Goal: Task Accomplishment & Management: Manage account settings

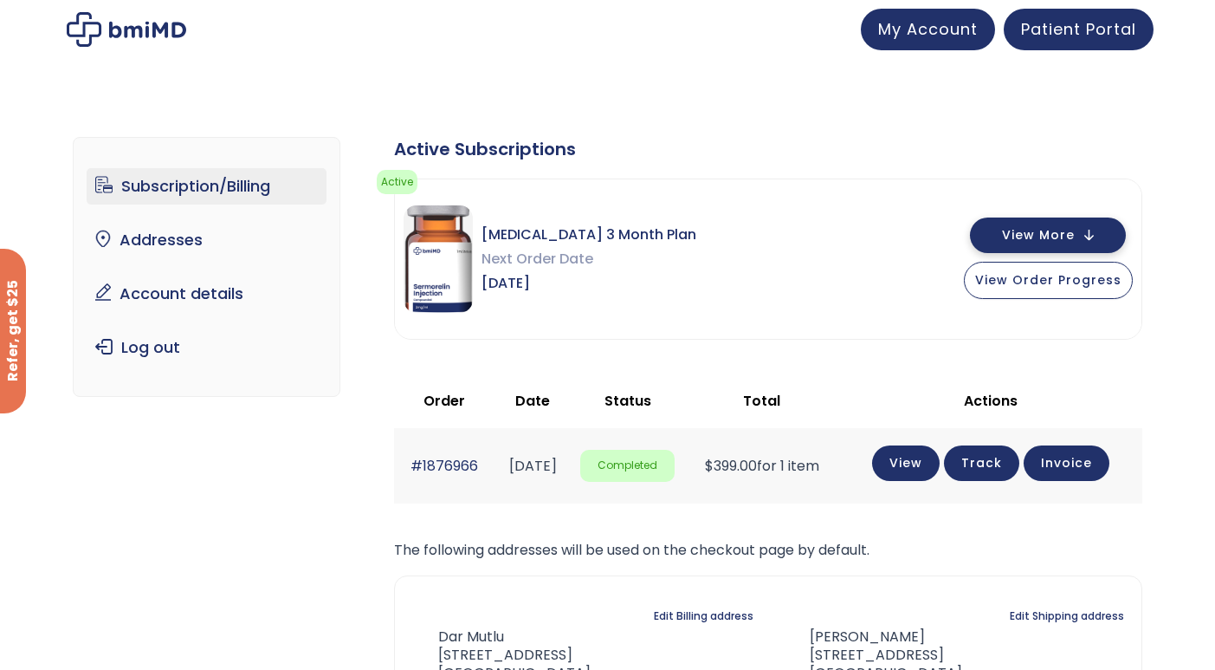
click at [1061, 232] on span "View More" at bounding box center [1038, 235] width 73 height 11
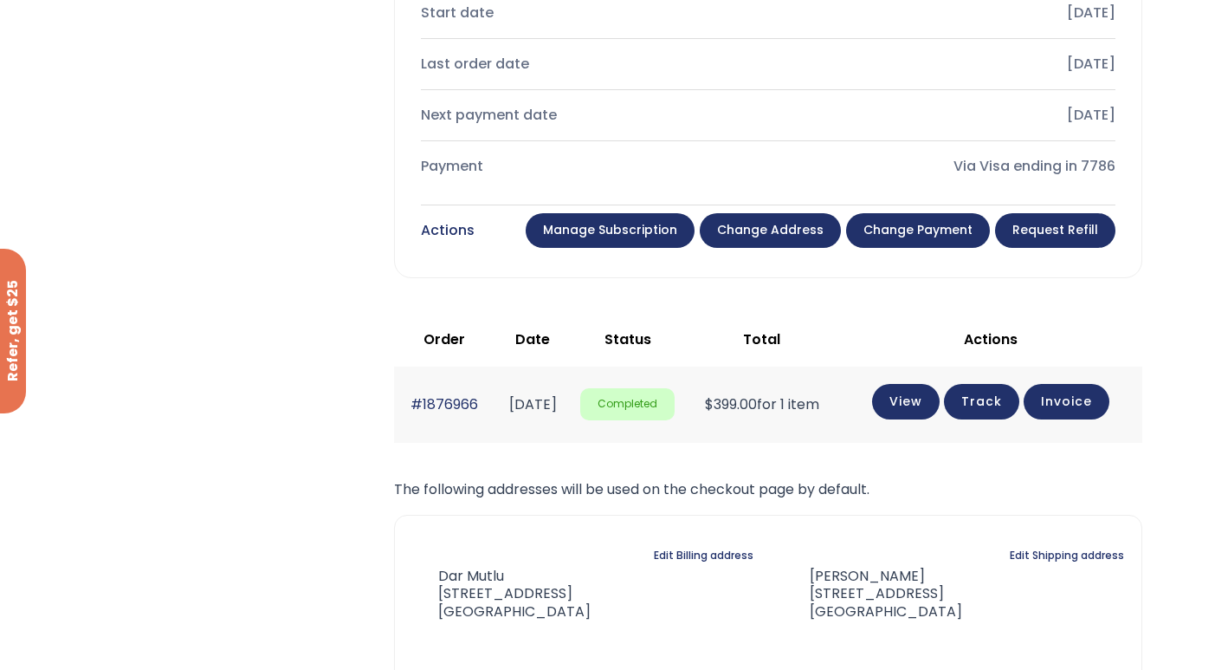
scroll to position [642, 0]
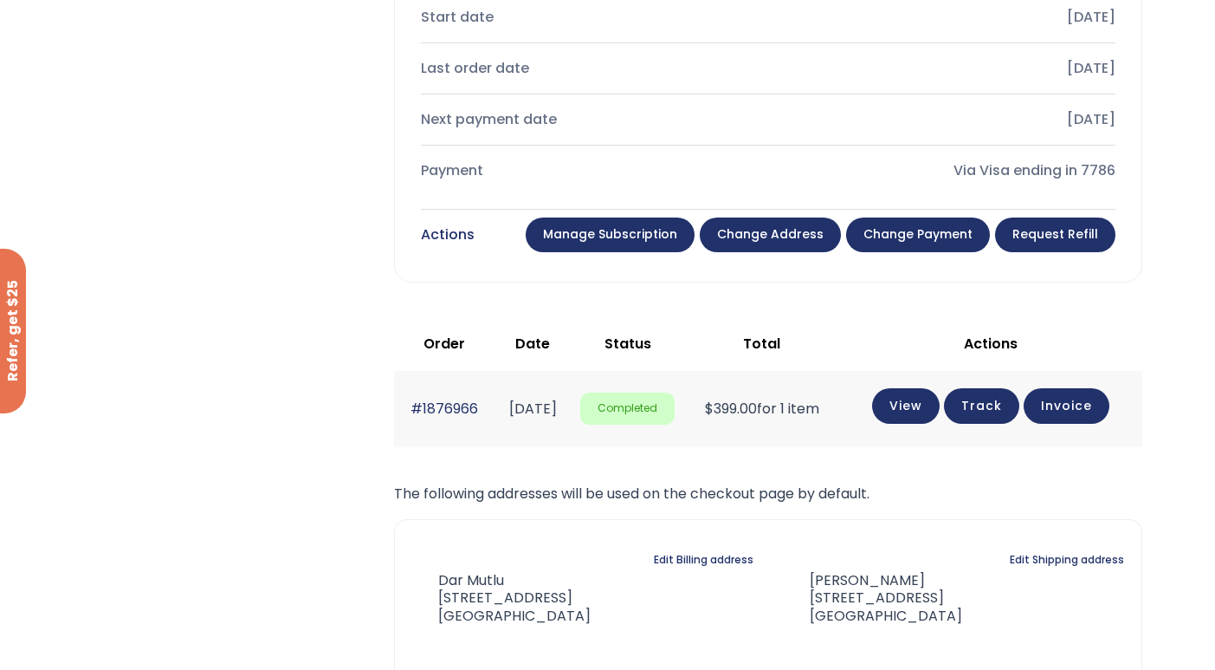
click at [631, 242] on link "Manage Subscription" at bounding box center [610, 234] width 169 height 35
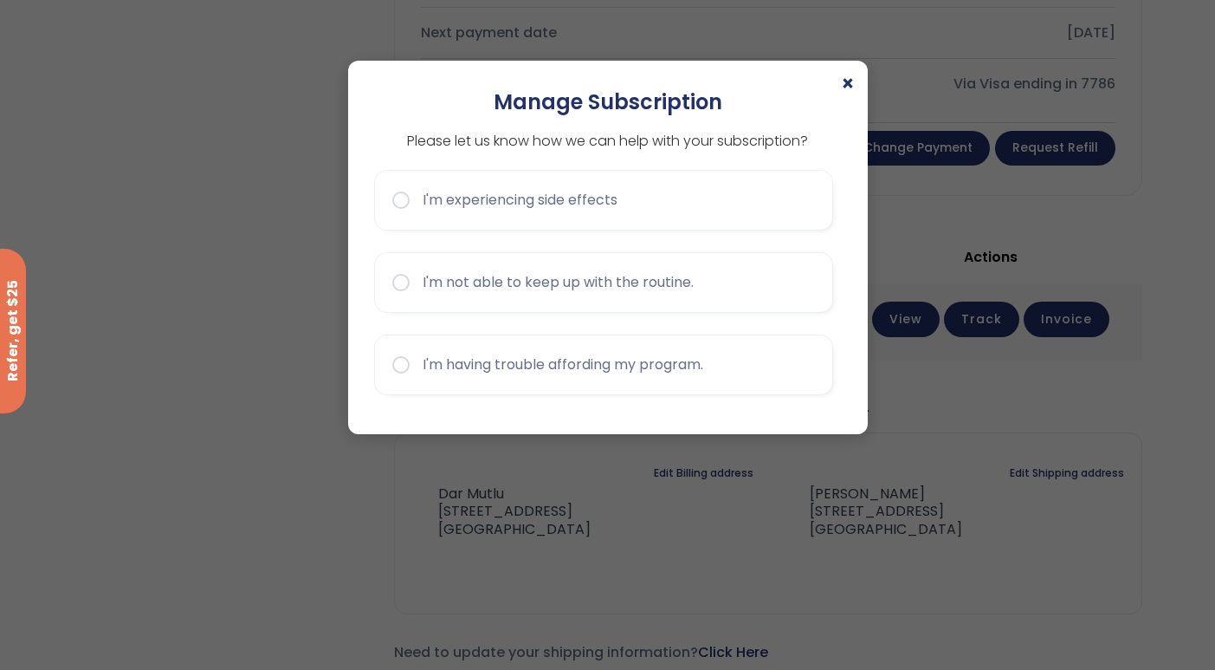
scroll to position [743, 0]
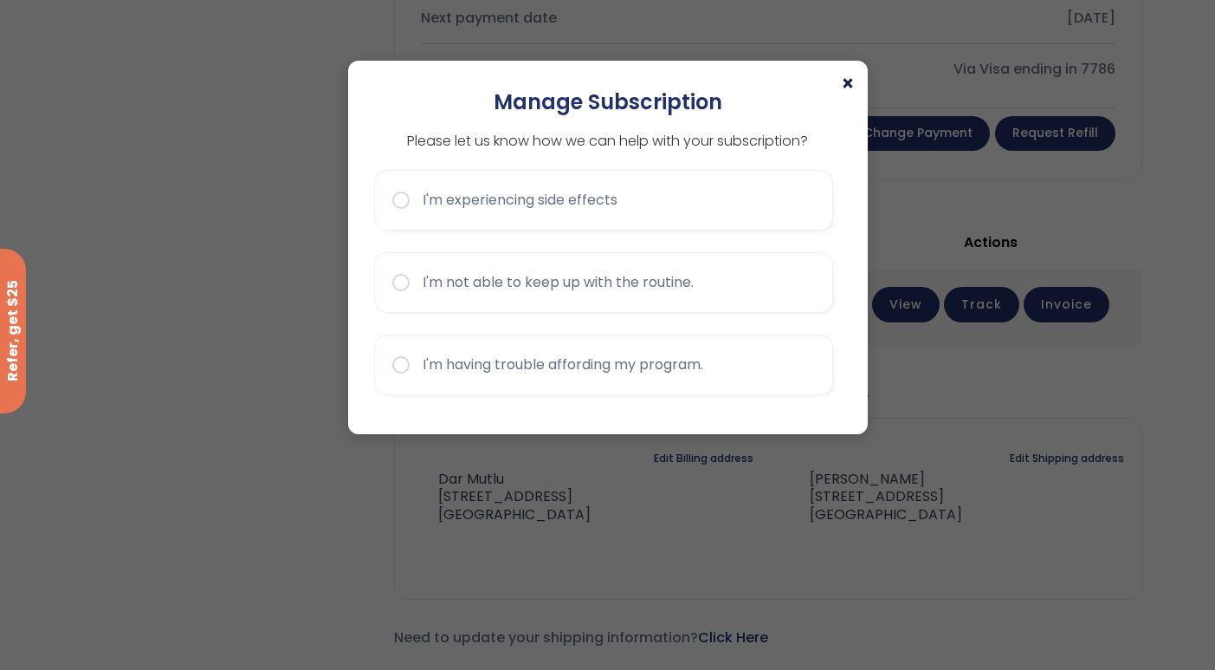
click at [848, 82] on span "×" at bounding box center [848, 84] width 14 height 21
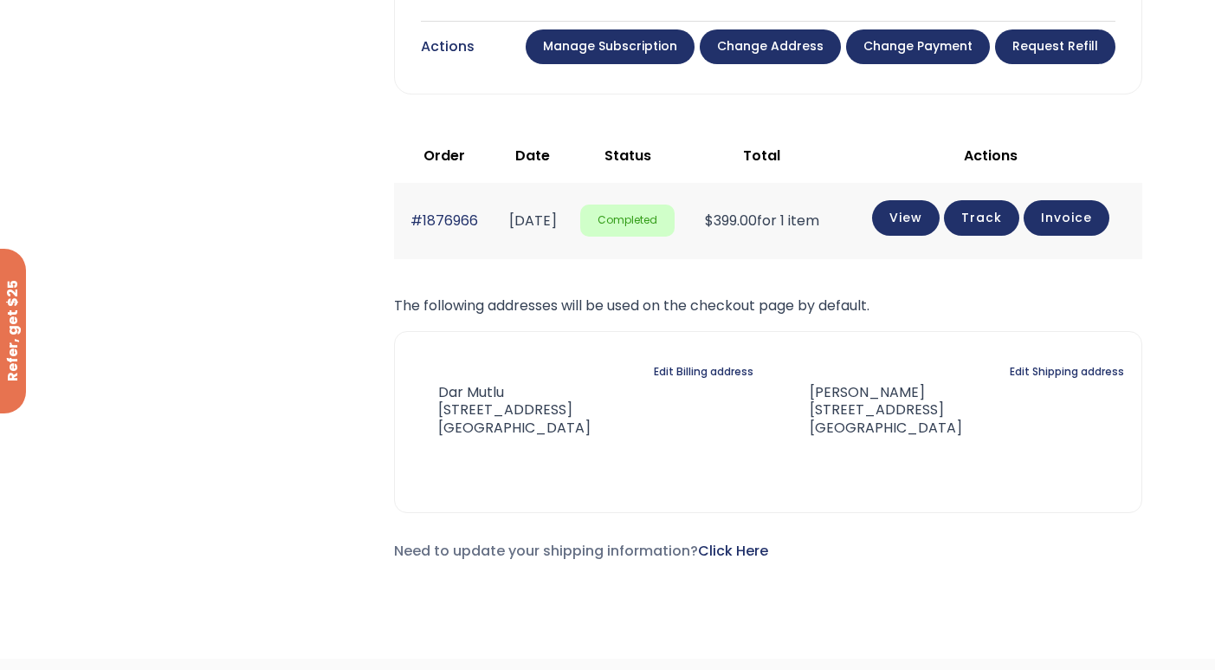
scroll to position [824, 0]
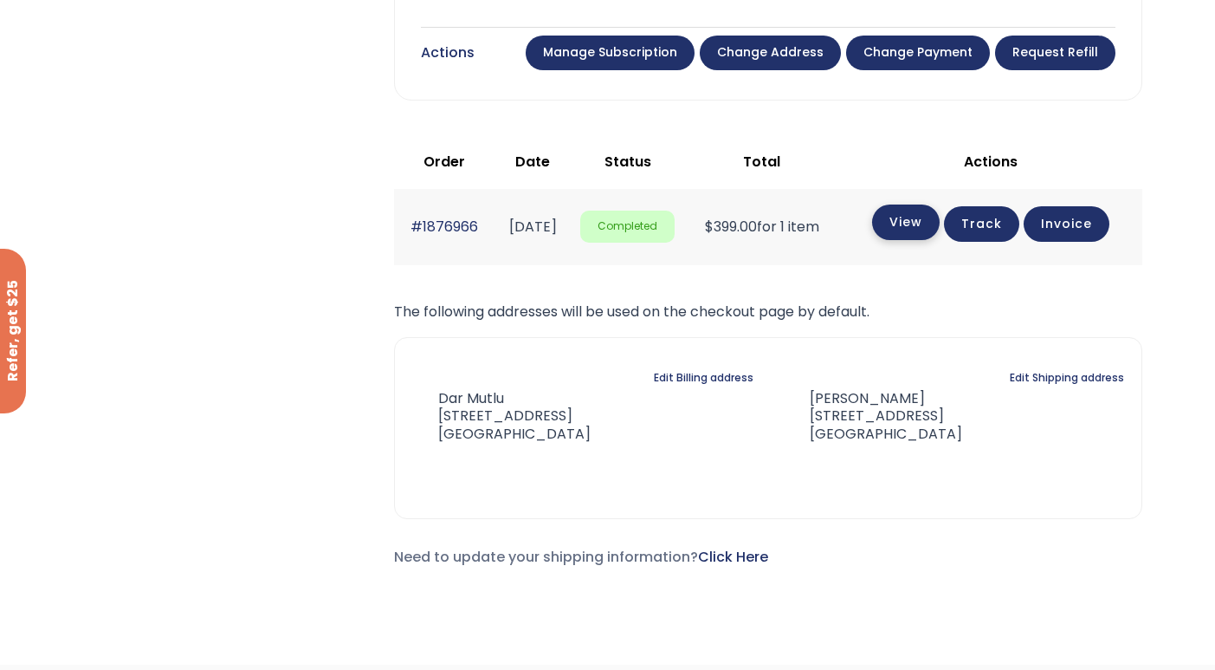
click at [914, 232] on link "View" at bounding box center [906, 222] width 68 height 36
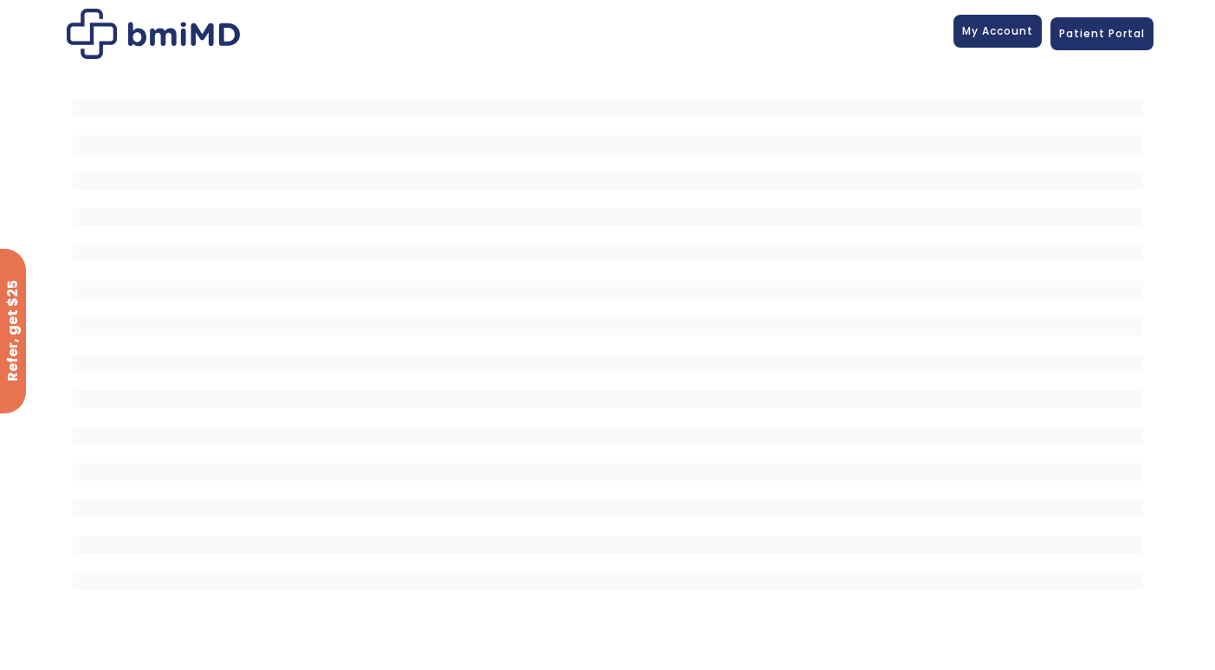
click at [999, 39] on link "My Account" at bounding box center [998, 31] width 88 height 33
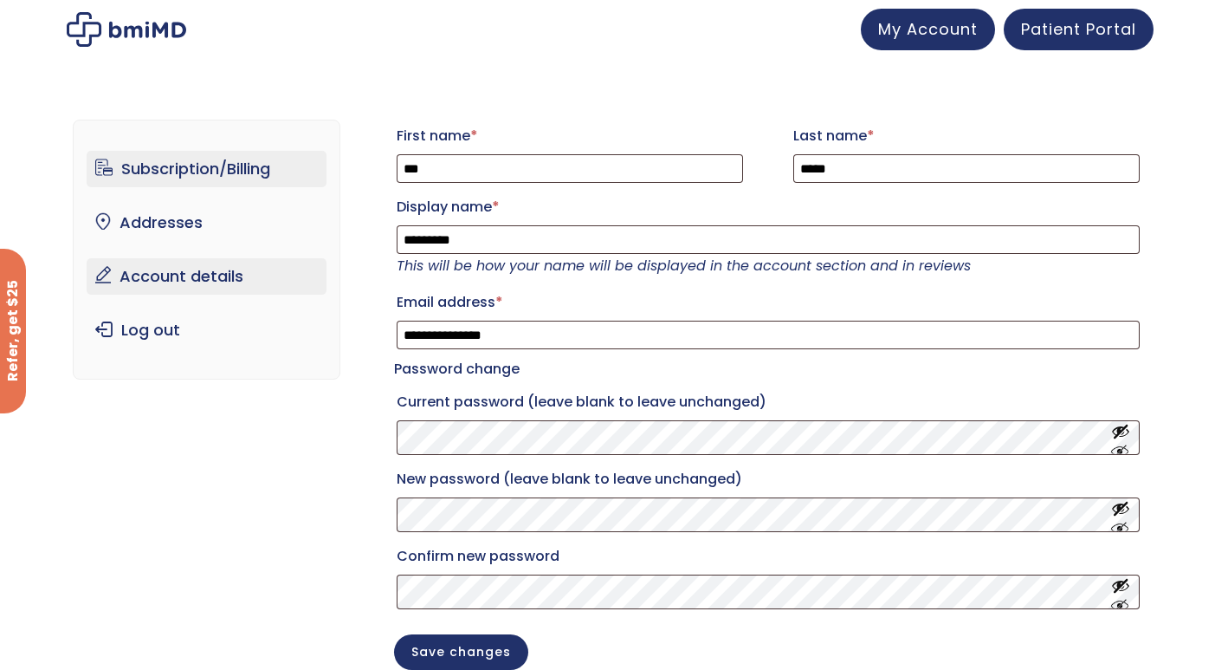
click at [141, 162] on link "Subscription/Billing" at bounding box center [207, 169] width 240 height 36
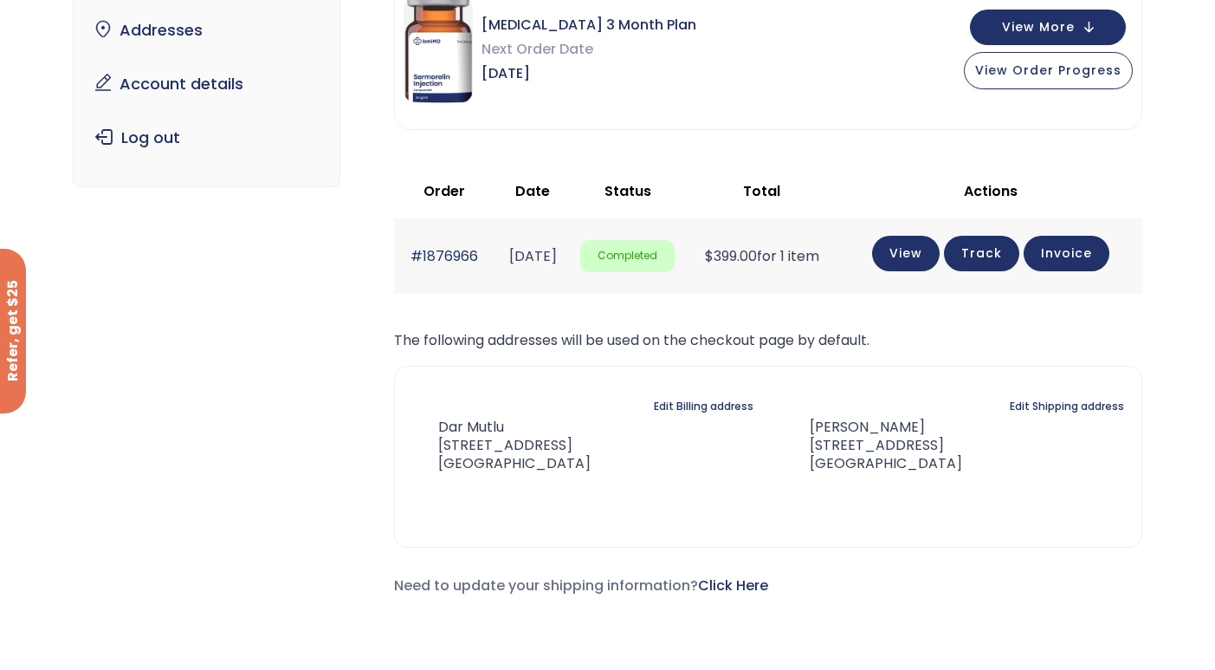
scroll to position [174, 0]
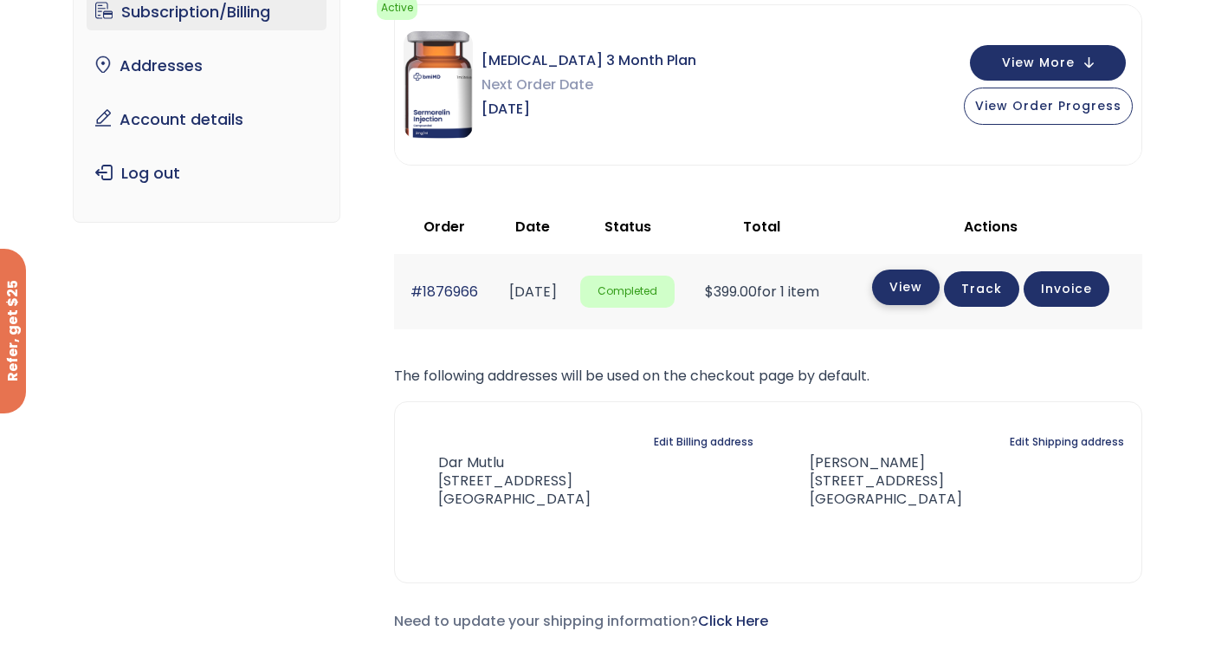
click at [923, 289] on link "View" at bounding box center [906, 287] width 68 height 36
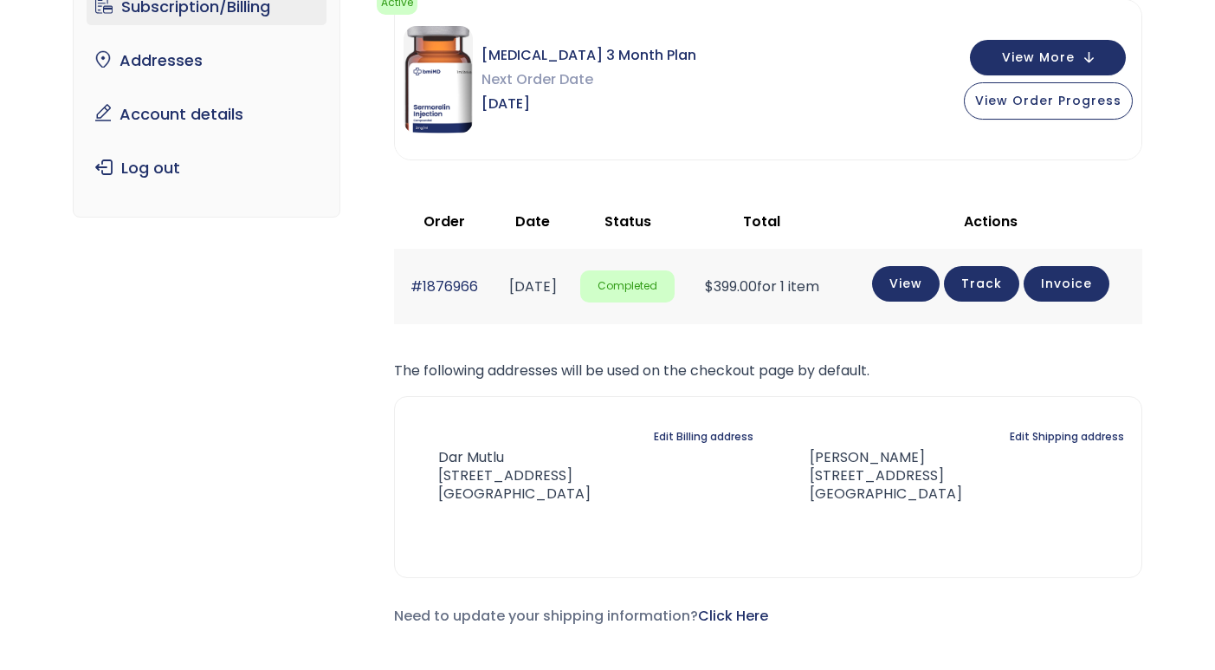
scroll to position [181, 0]
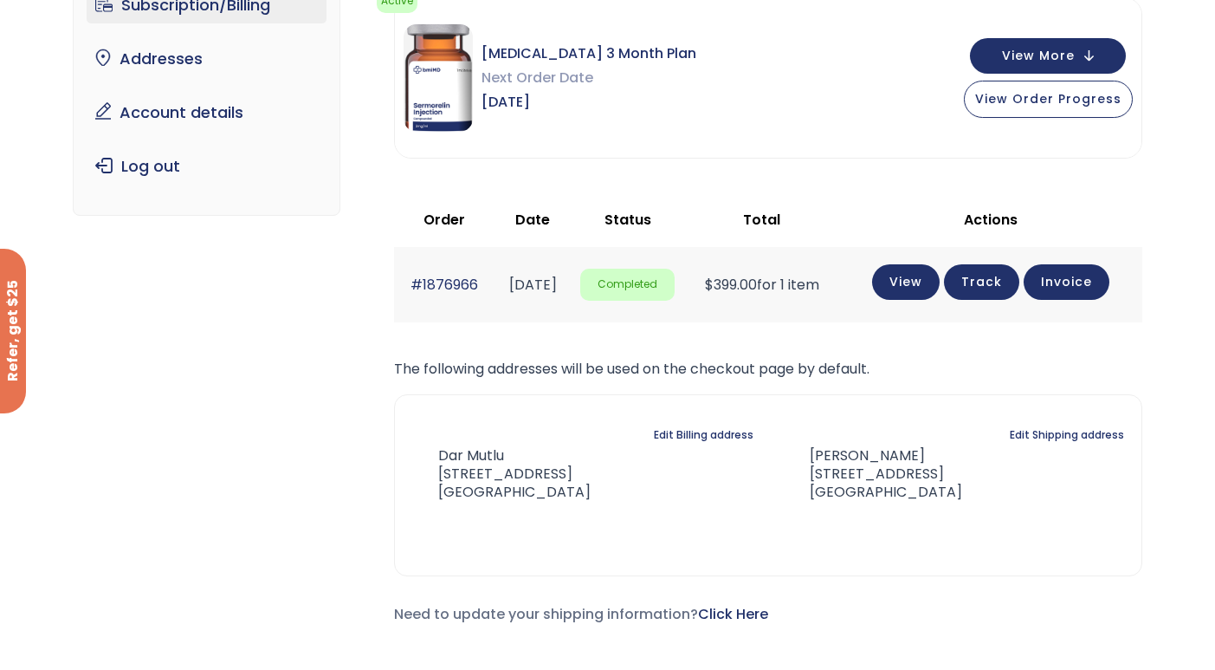
click at [990, 279] on link "Track" at bounding box center [981, 282] width 75 height 36
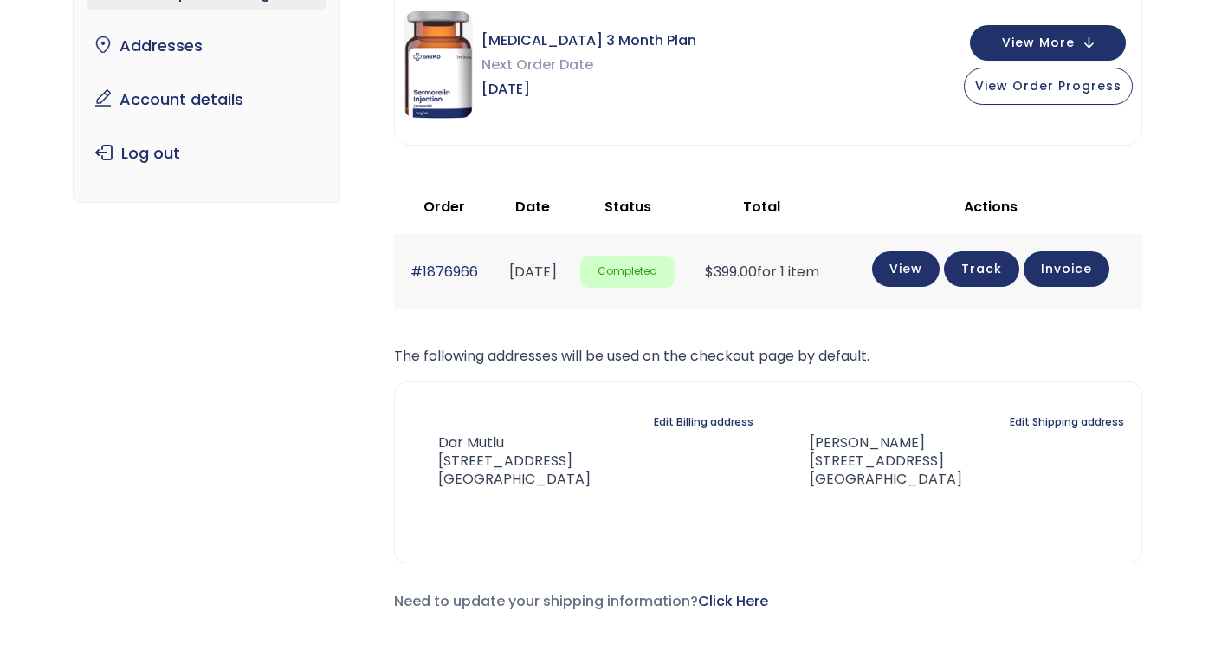
scroll to position [195, 0]
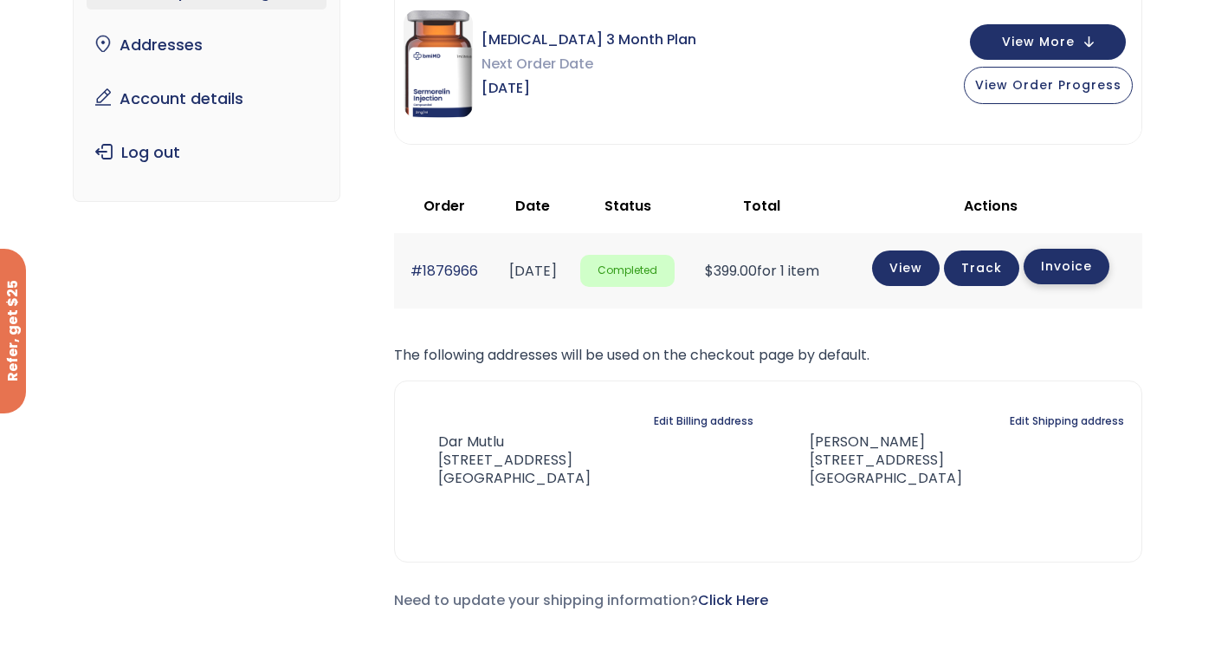
click at [1081, 263] on link "Invoice" at bounding box center [1067, 267] width 86 height 36
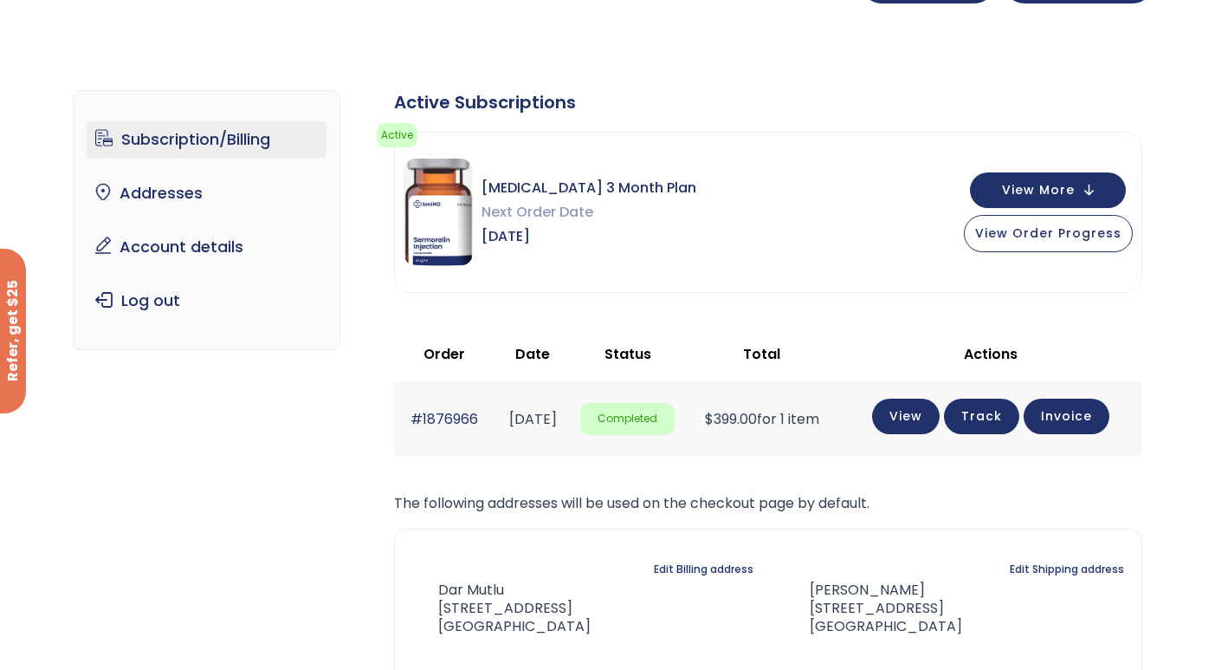
scroll to position [42, 0]
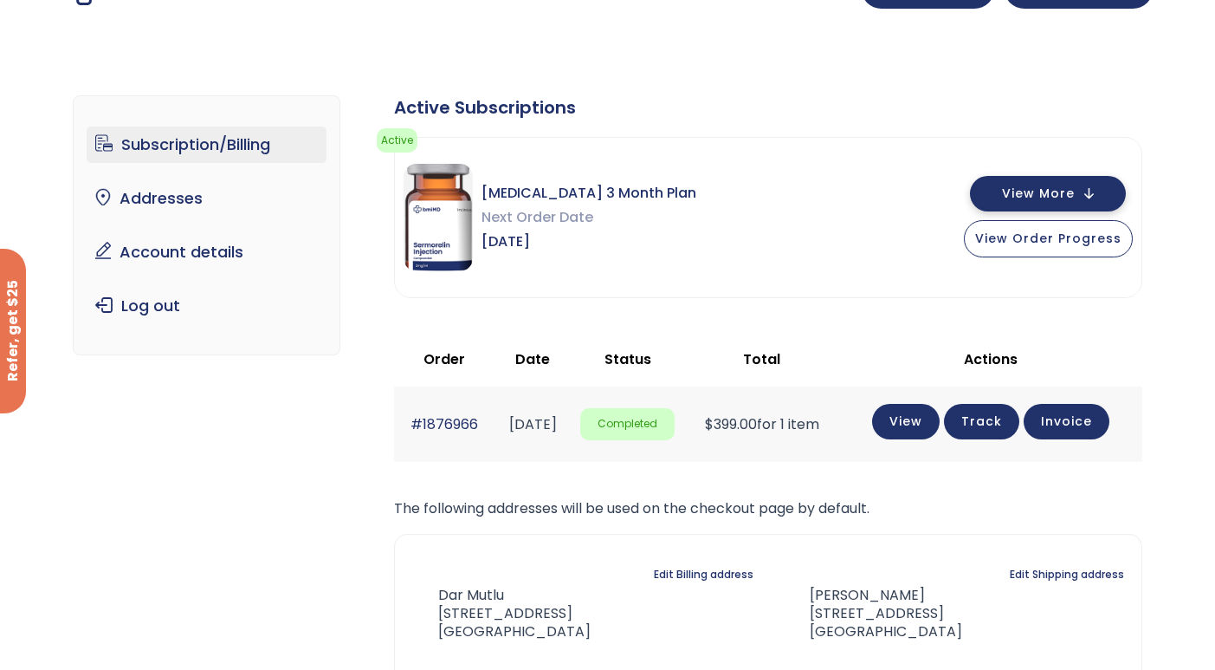
click at [1065, 199] on span "View More" at bounding box center [1038, 193] width 73 height 11
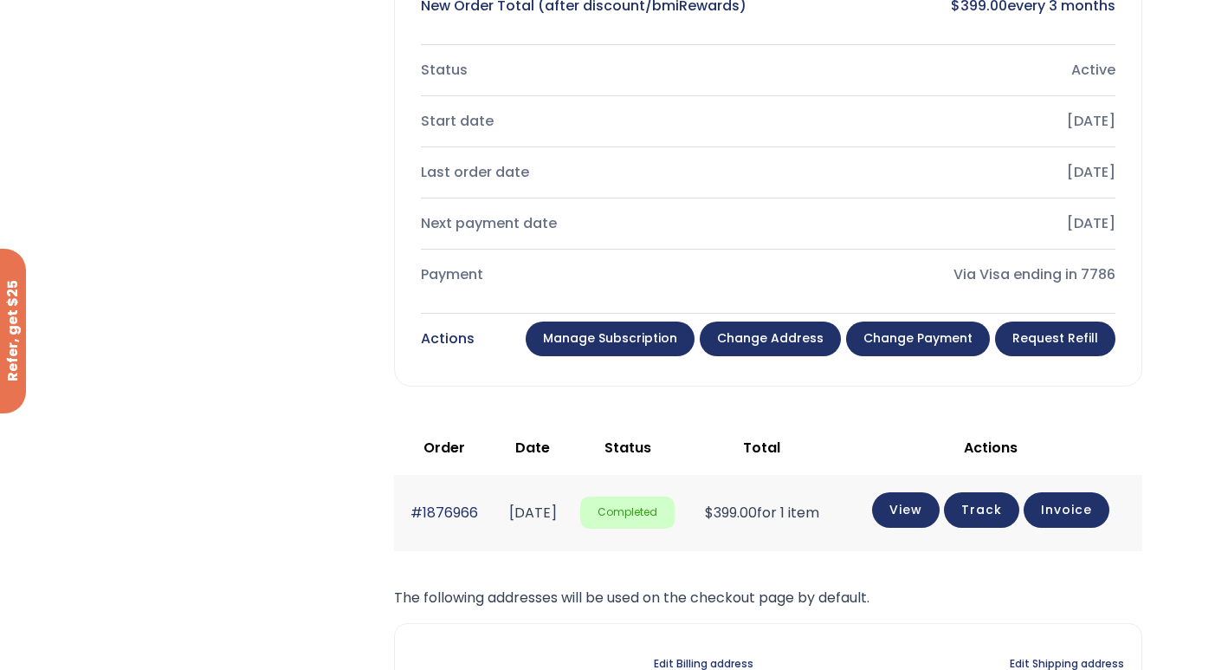
scroll to position [548, 0]
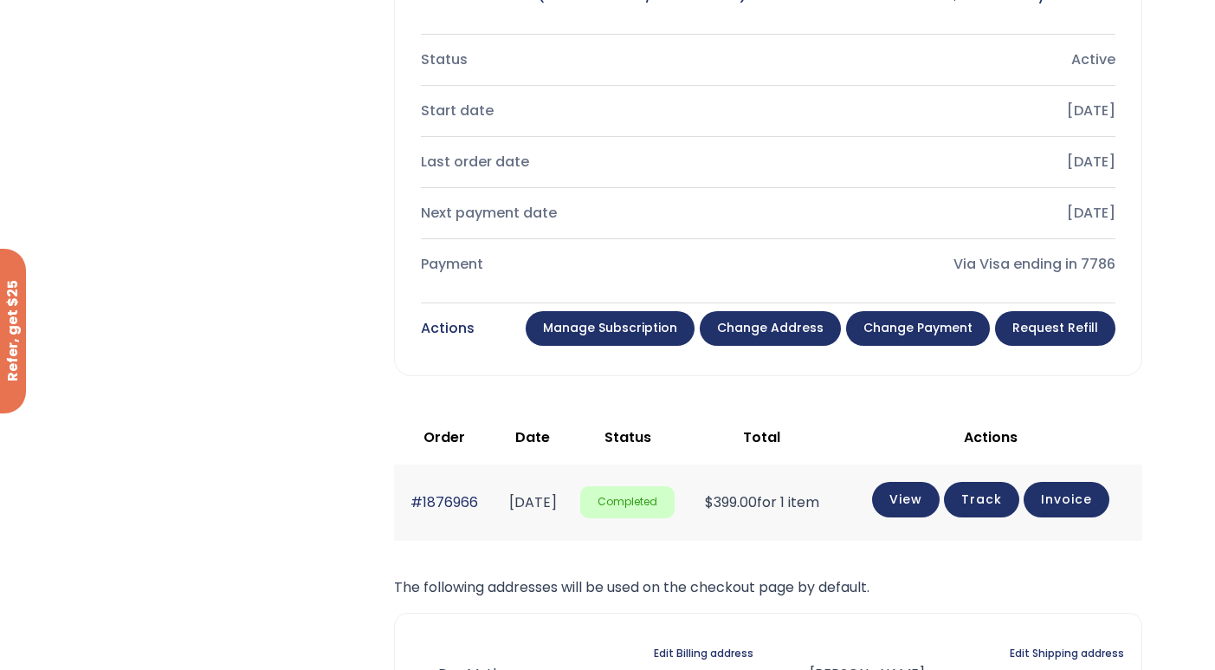
click at [607, 336] on link "Manage Subscription" at bounding box center [610, 328] width 169 height 35
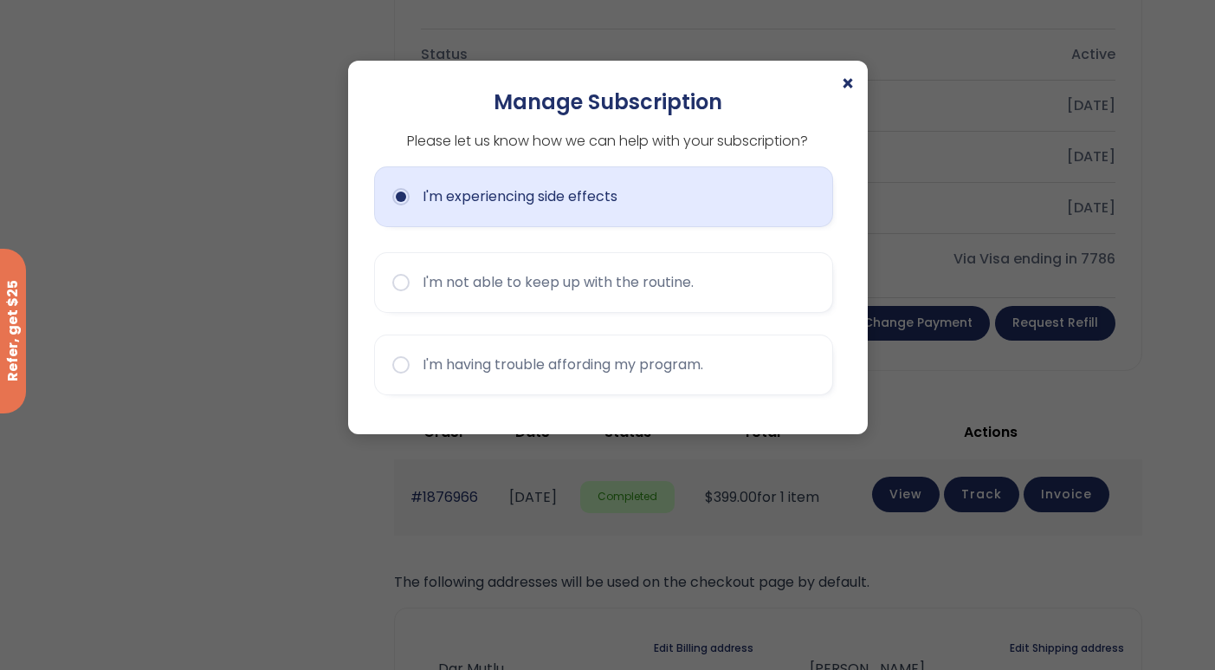
scroll to position [552, 0]
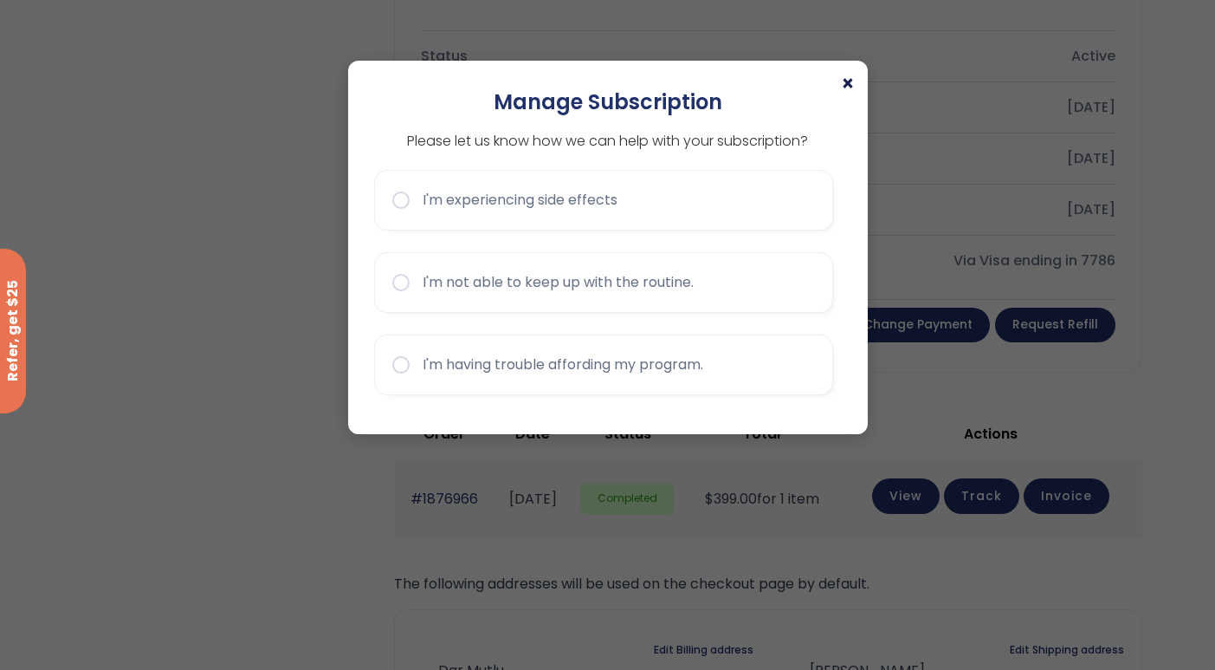
click at [846, 81] on span "×" at bounding box center [848, 84] width 14 height 21
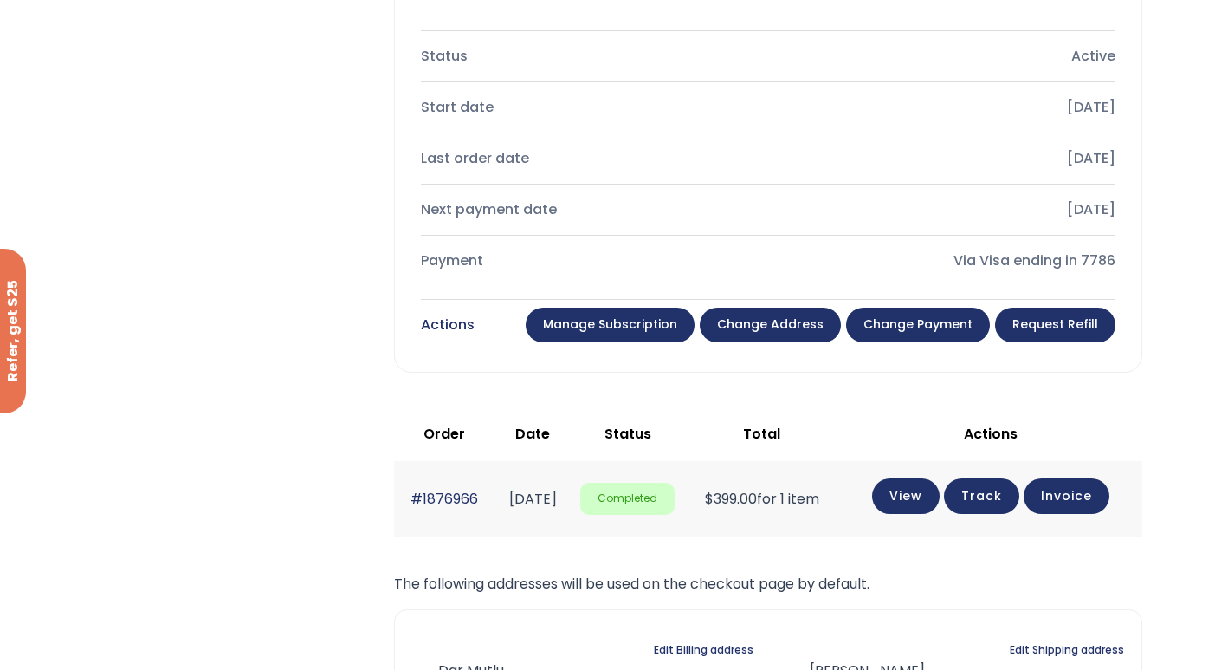
click at [636, 316] on link "Manage Subscription" at bounding box center [610, 325] width 169 height 35
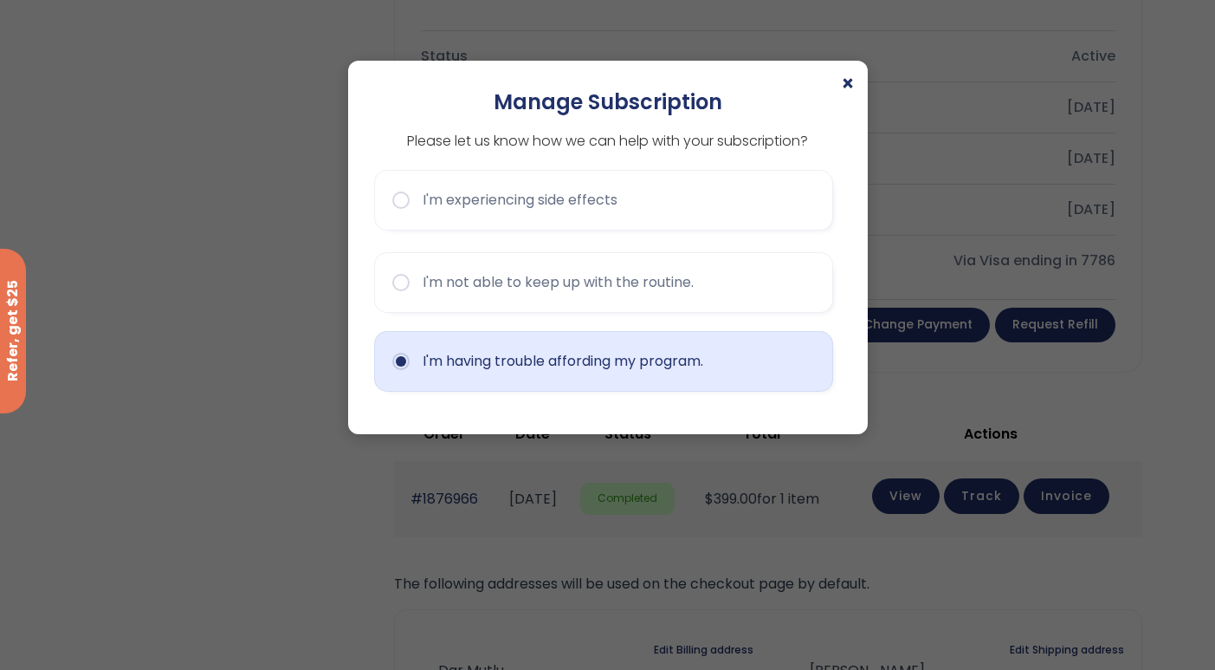
click at [398, 359] on button "I'm having trouble affording my program." at bounding box center [603, 361] width 459 height 61
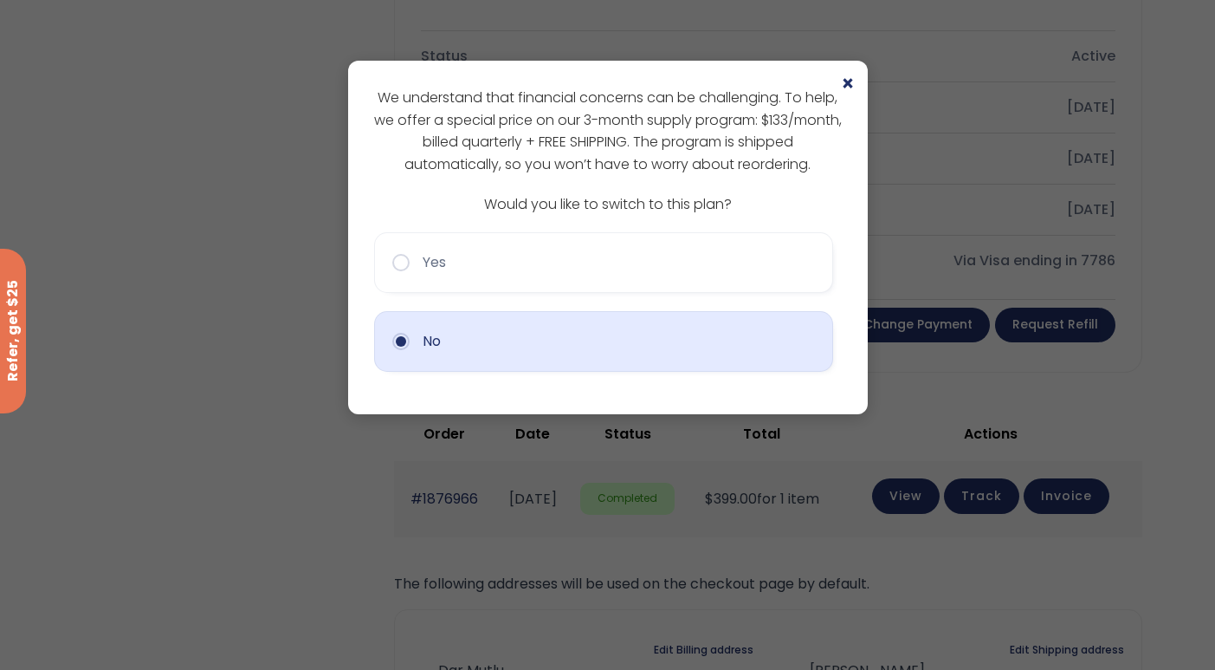
click at [402, 338] on button "No" at bounding box center [603, 341] width 459 height 61
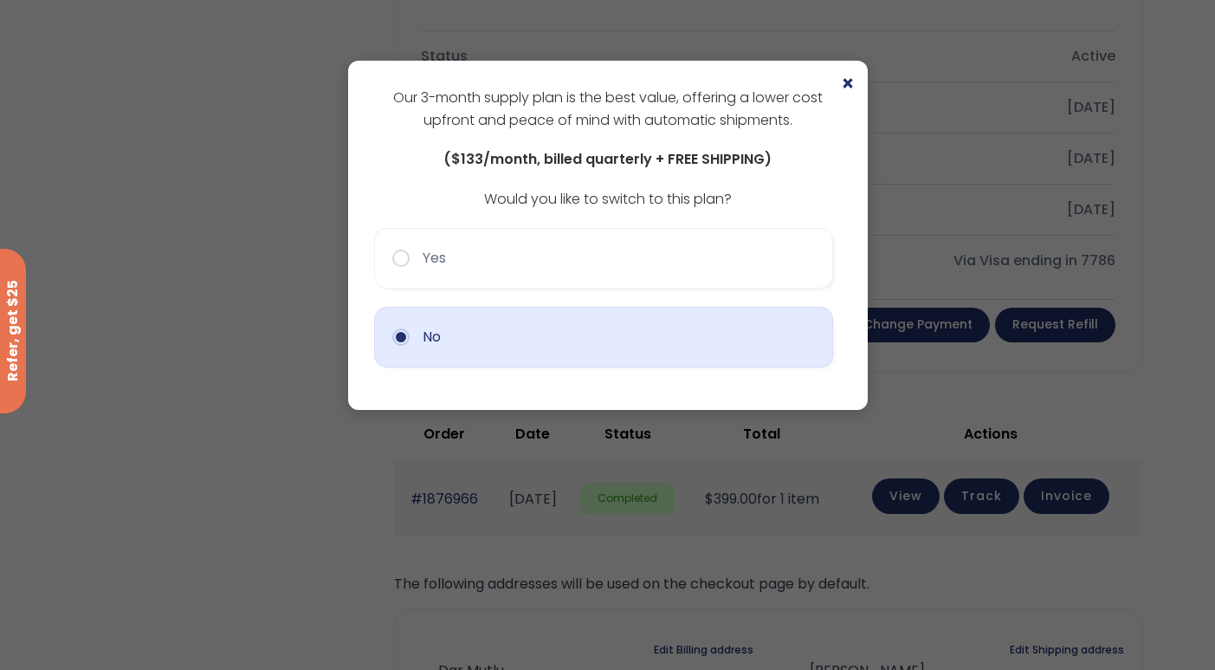
click at [395, 334] on button "No" at bounding box center [603, 337] width 459 height 61
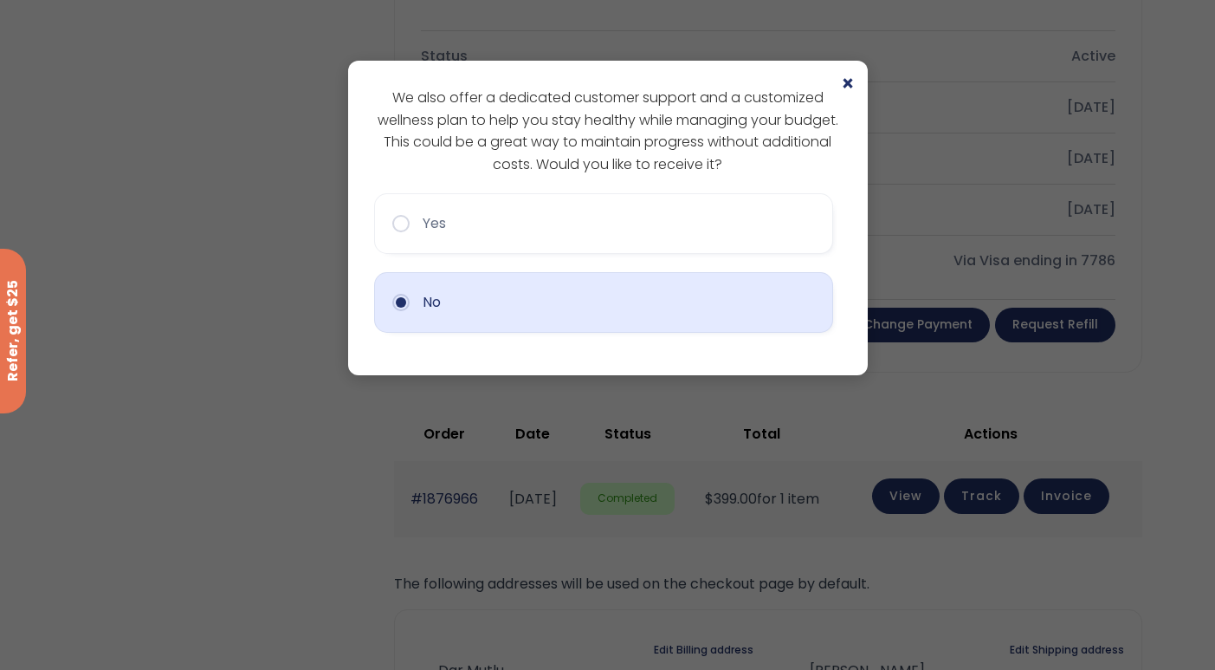
click at [400, 304] on button "No" at bounding box center [603, 302] width 459 height 61
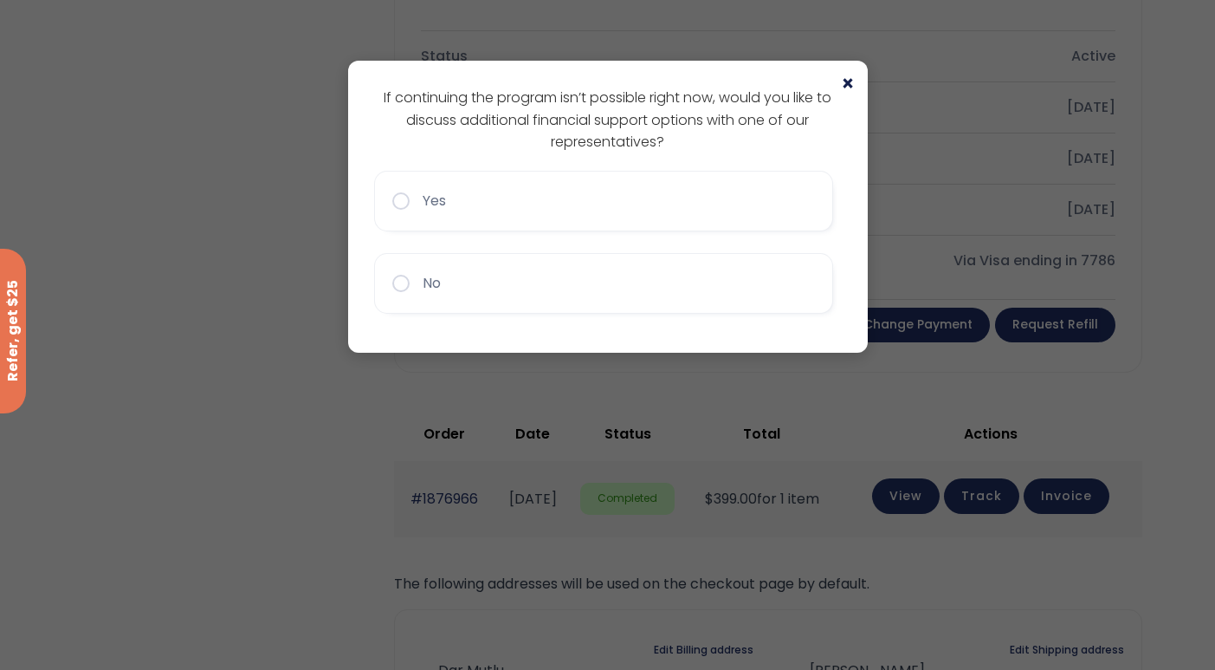
click at [845, 81] on span "×" at bounding box center [848, 84] width 14 height 21
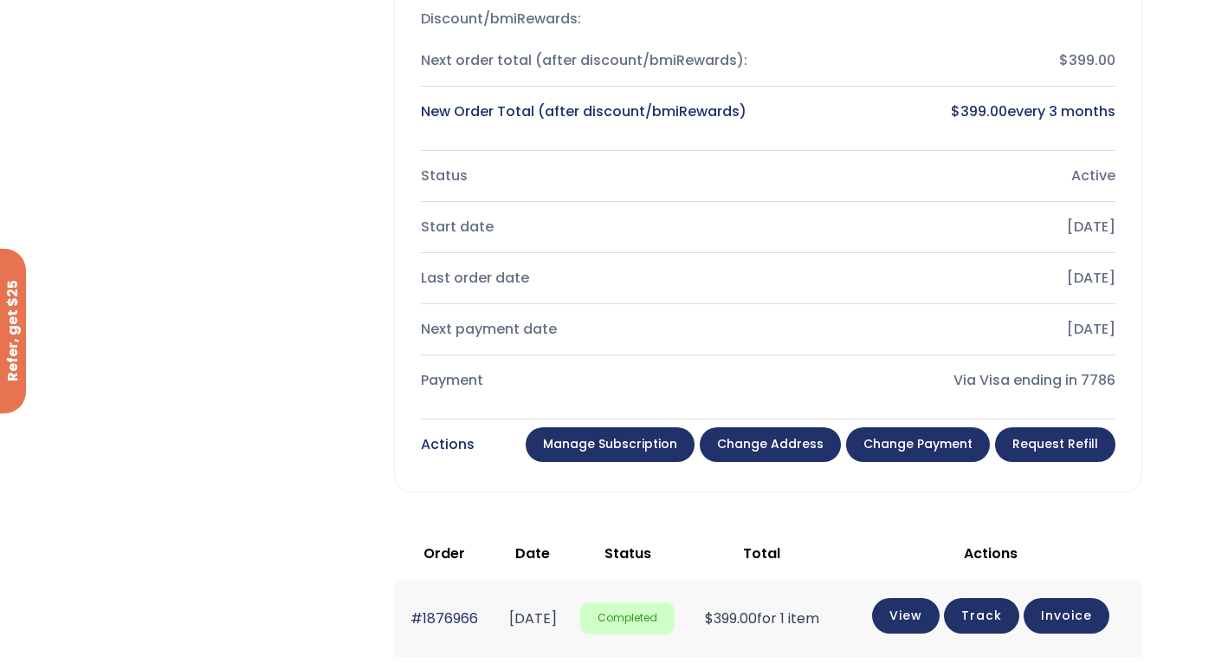
scroll to position [0, 0]
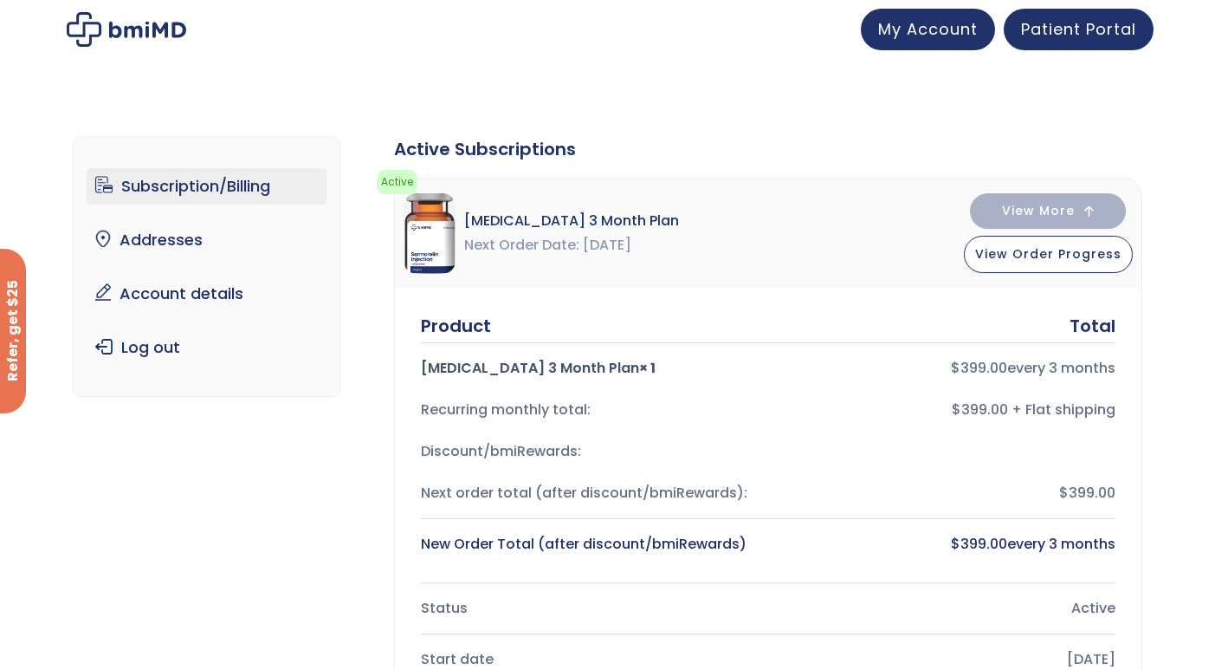
click at [98, 28] on img at bounding box center [127, 29] width 120 height 35
